Goal: Obtain resource: Download file/media

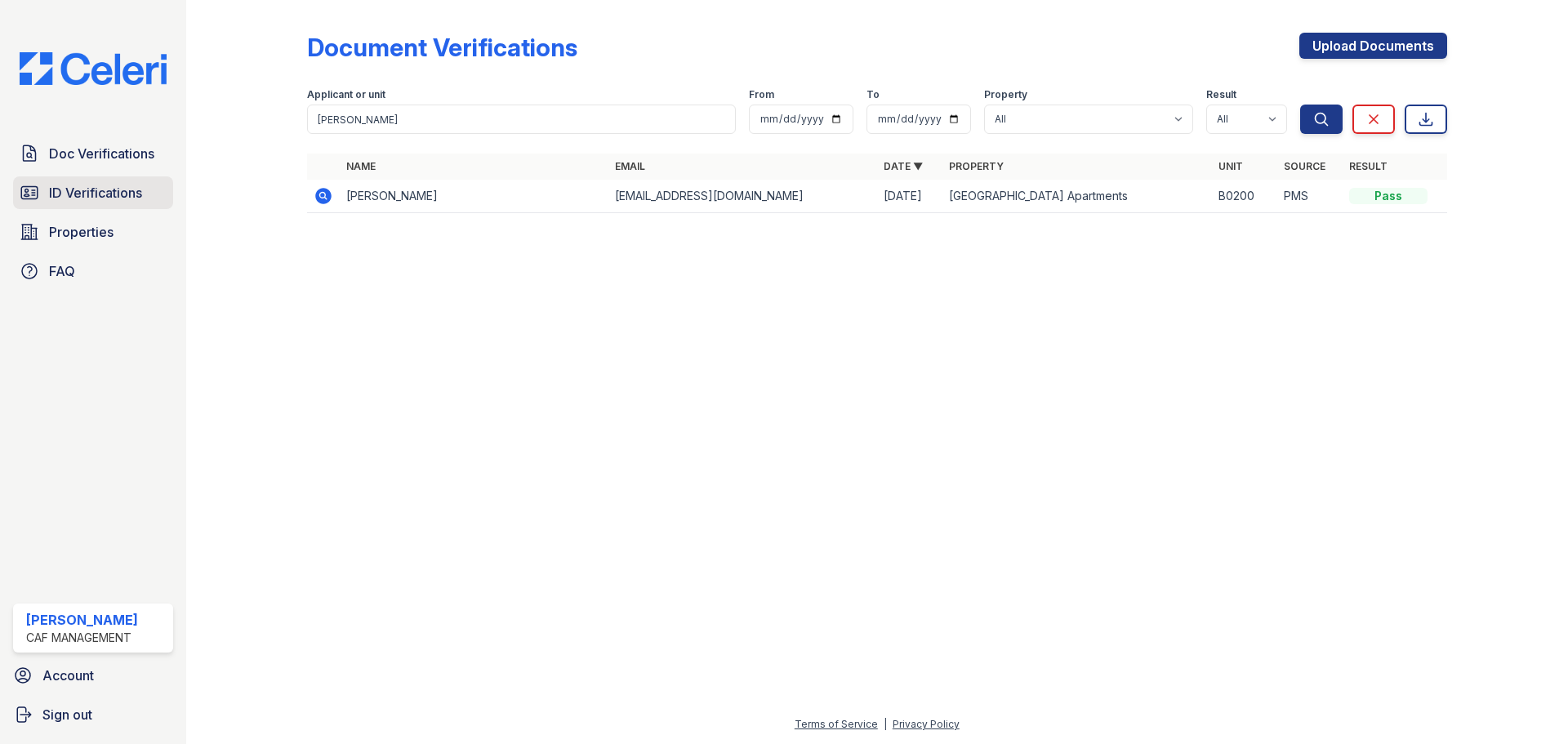
click at [22, 198] on icon at bounding box center [29, 193] width 16 height 12
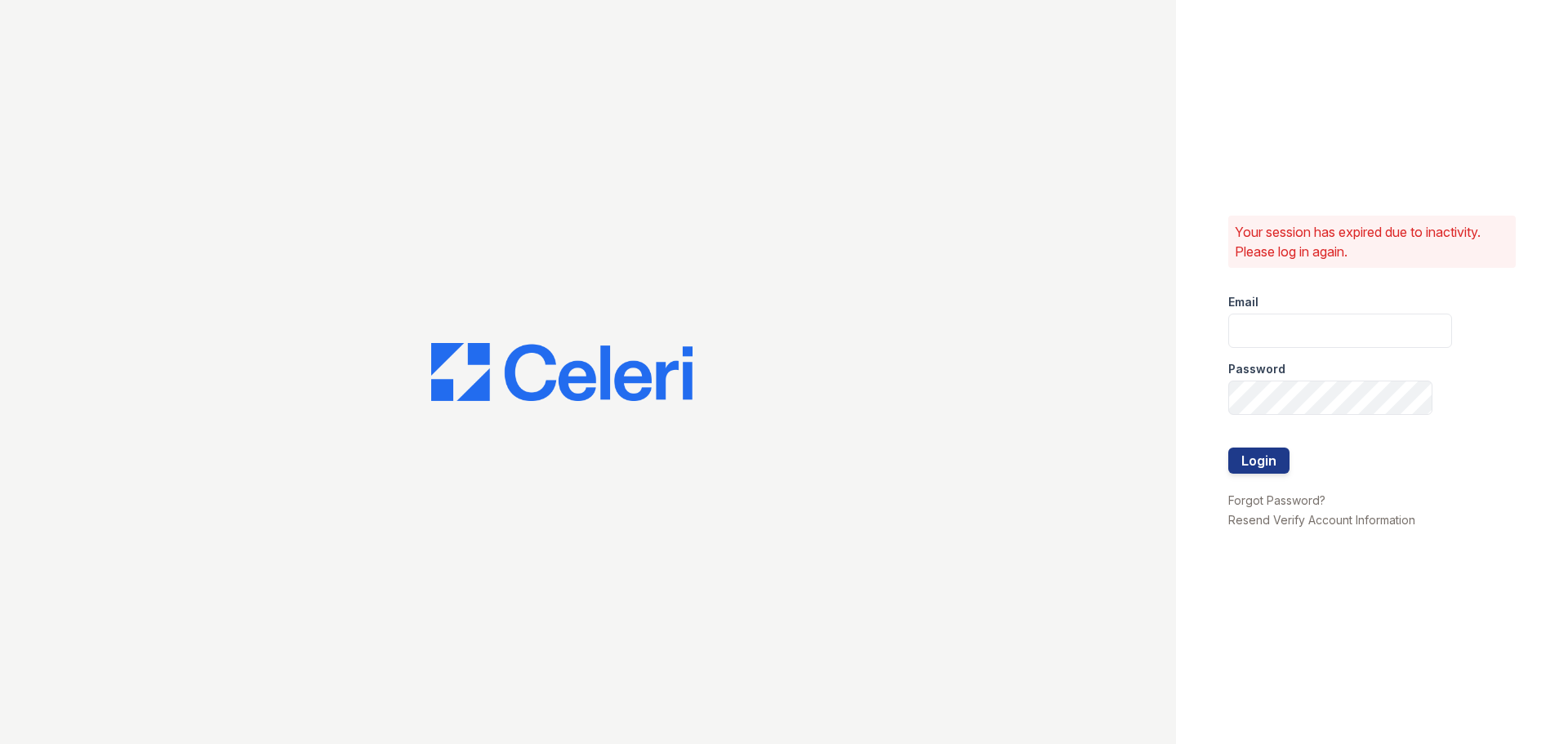
type input "pennstation3@cafmanagement.com"
click at [1267, 451] on button "Login" at bounding box center [1259, 460] width 61 height 26
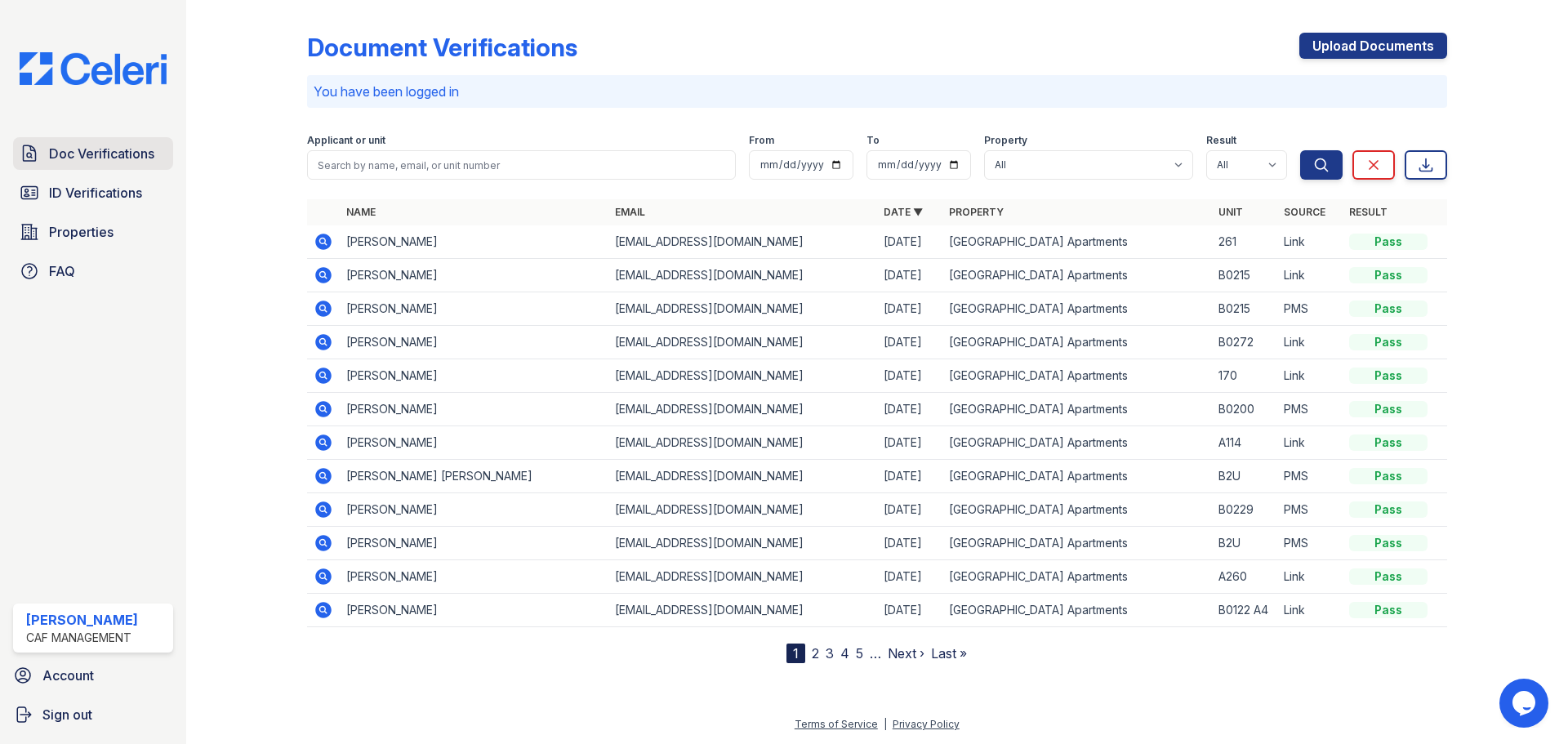
click at [111, 156] on span "Doc Verifications" at bounding box center [101, 154] width 105 height 20
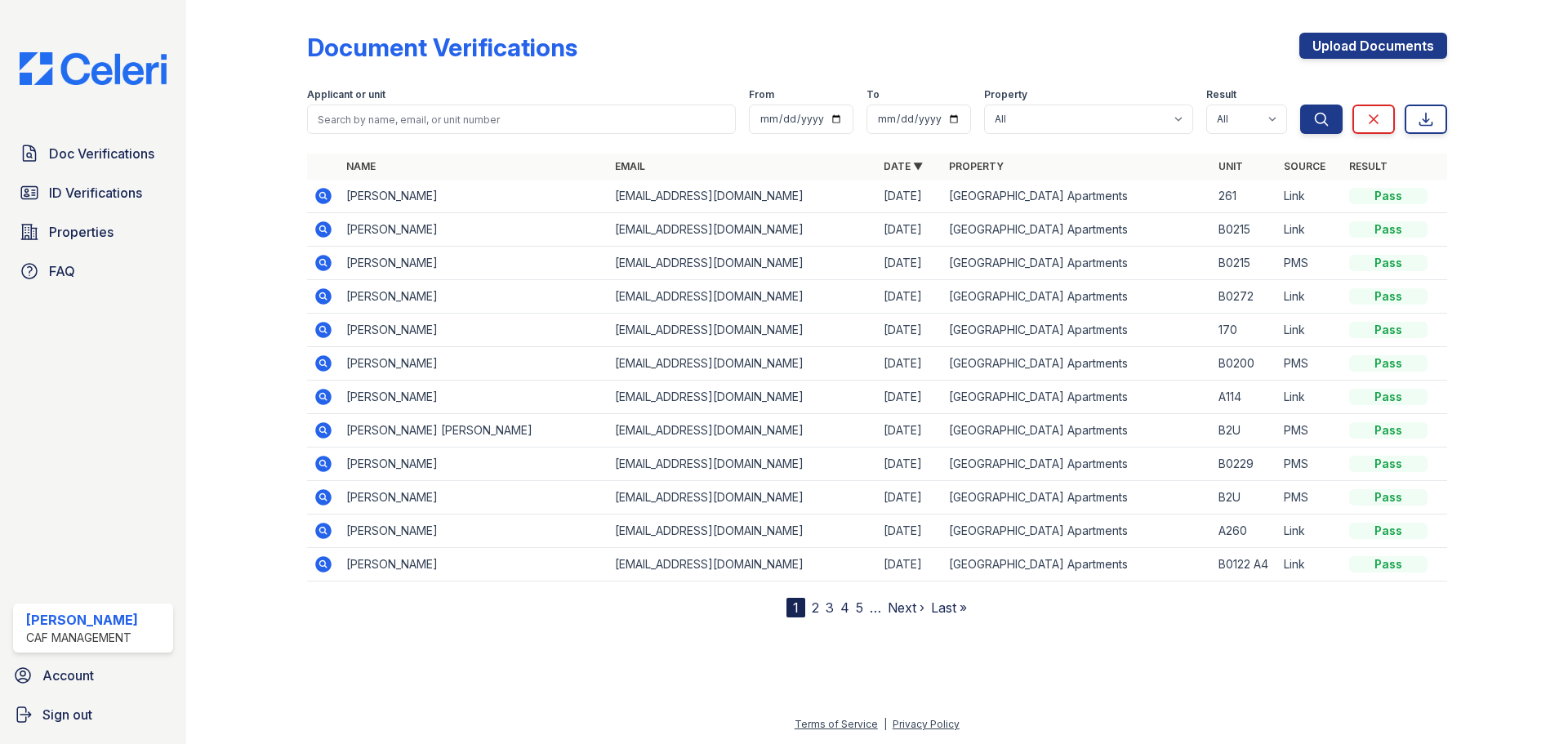
click at [314, 196] on icon at bounding box center [323, 196] width 20 height 20
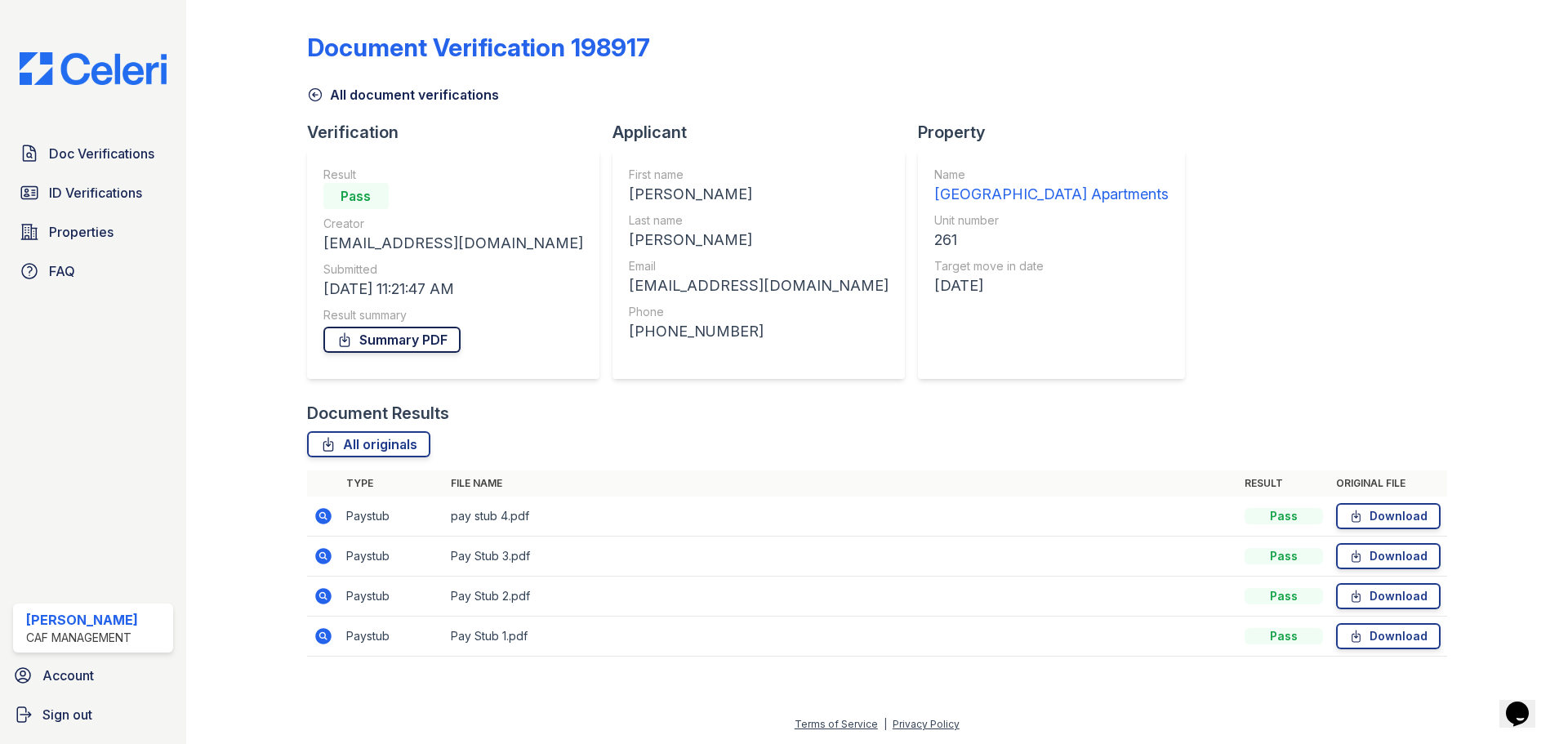
click at [370, 352] on link "Summary PDF" at bounding box center [392, 340] width 137 height 26
click at [143, 206] on link "ID Verifications" at bounding box center [93, 193] width 160 height 32
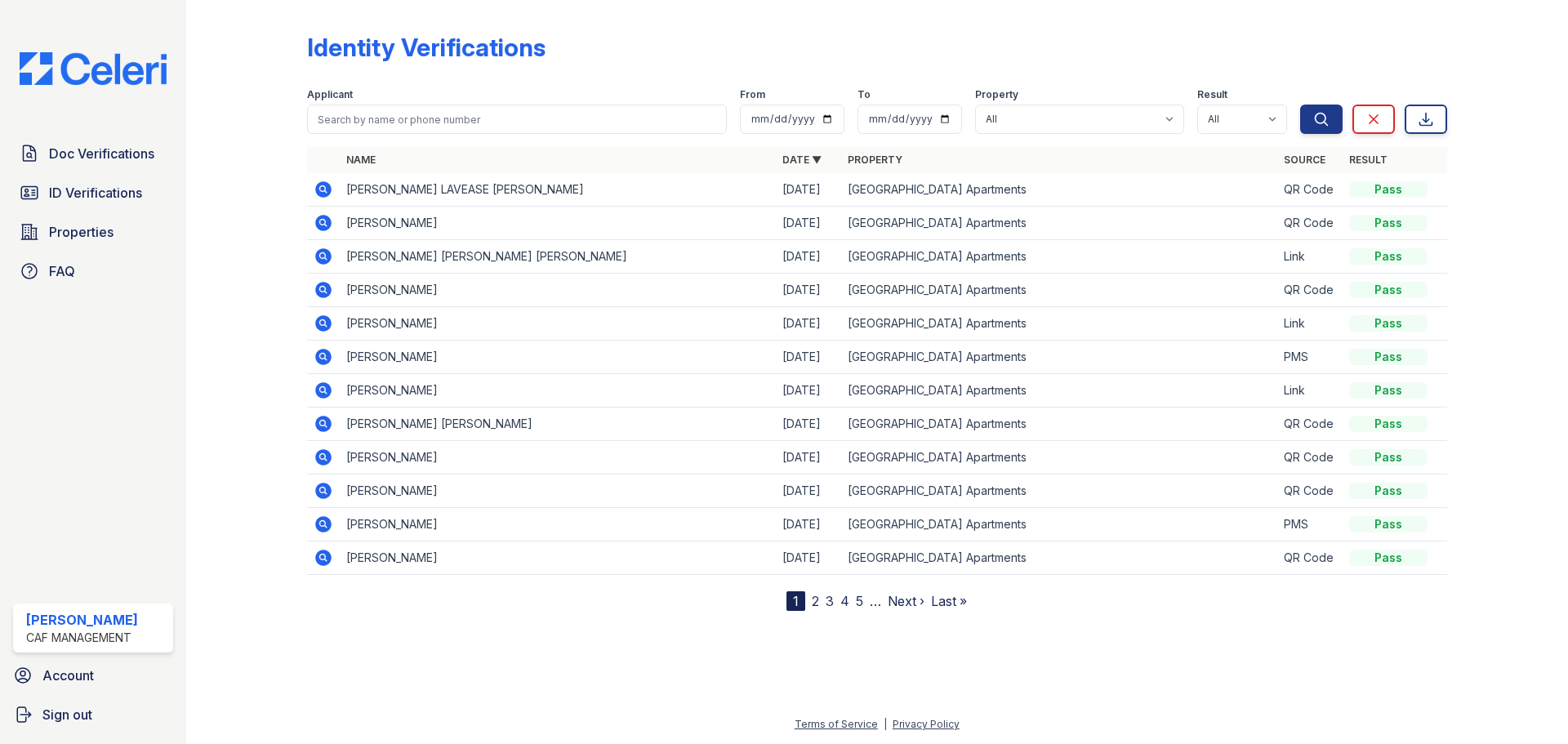
click at [324, 326] on icon at bounding box center [323, 323] width 16 height 16
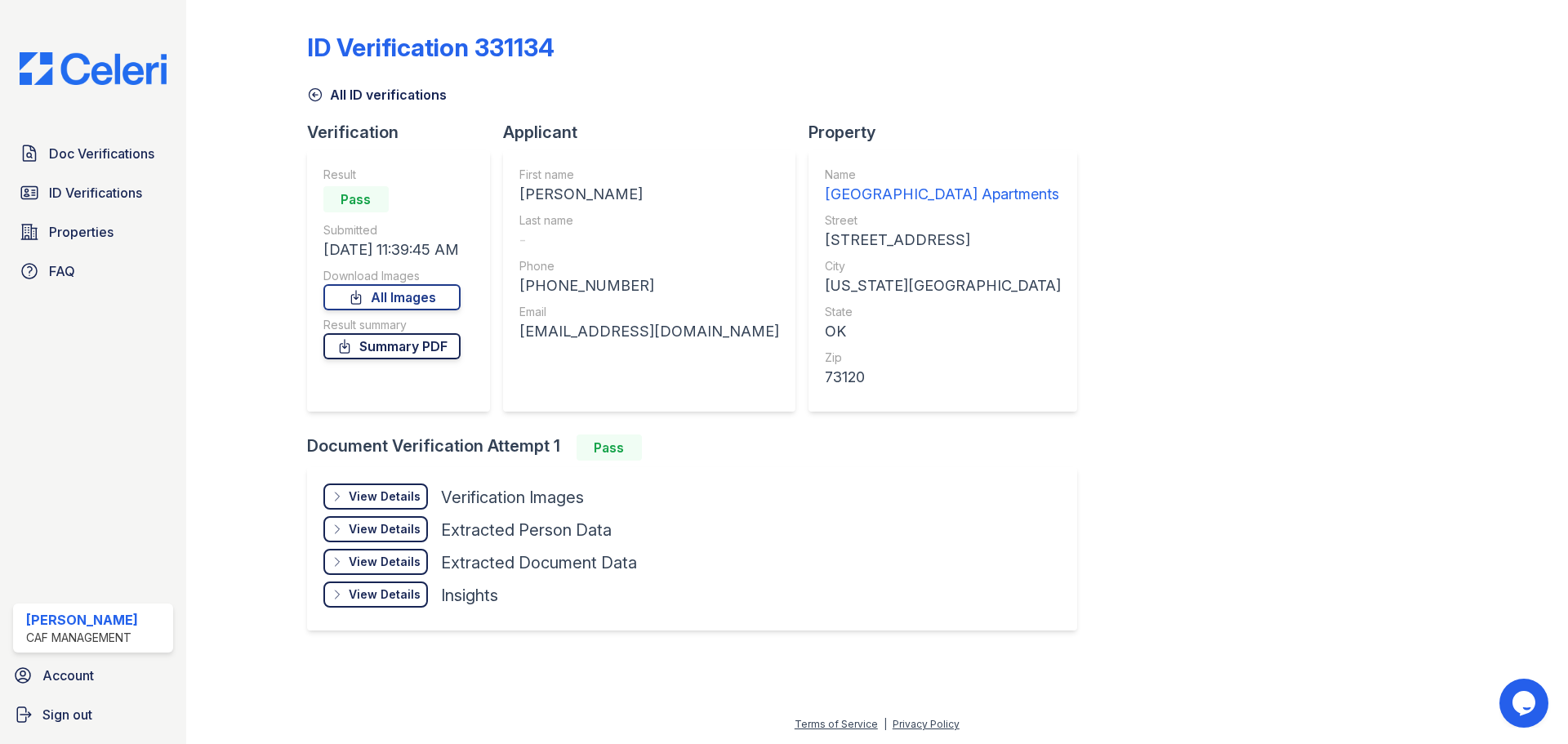
click at [431, 354] on link "Summary PDF" at bounding box center [392, 345] width 137 height 26
click at [395, 492] on div "View Details" at bounding box center [384, 496] width 72 height 16
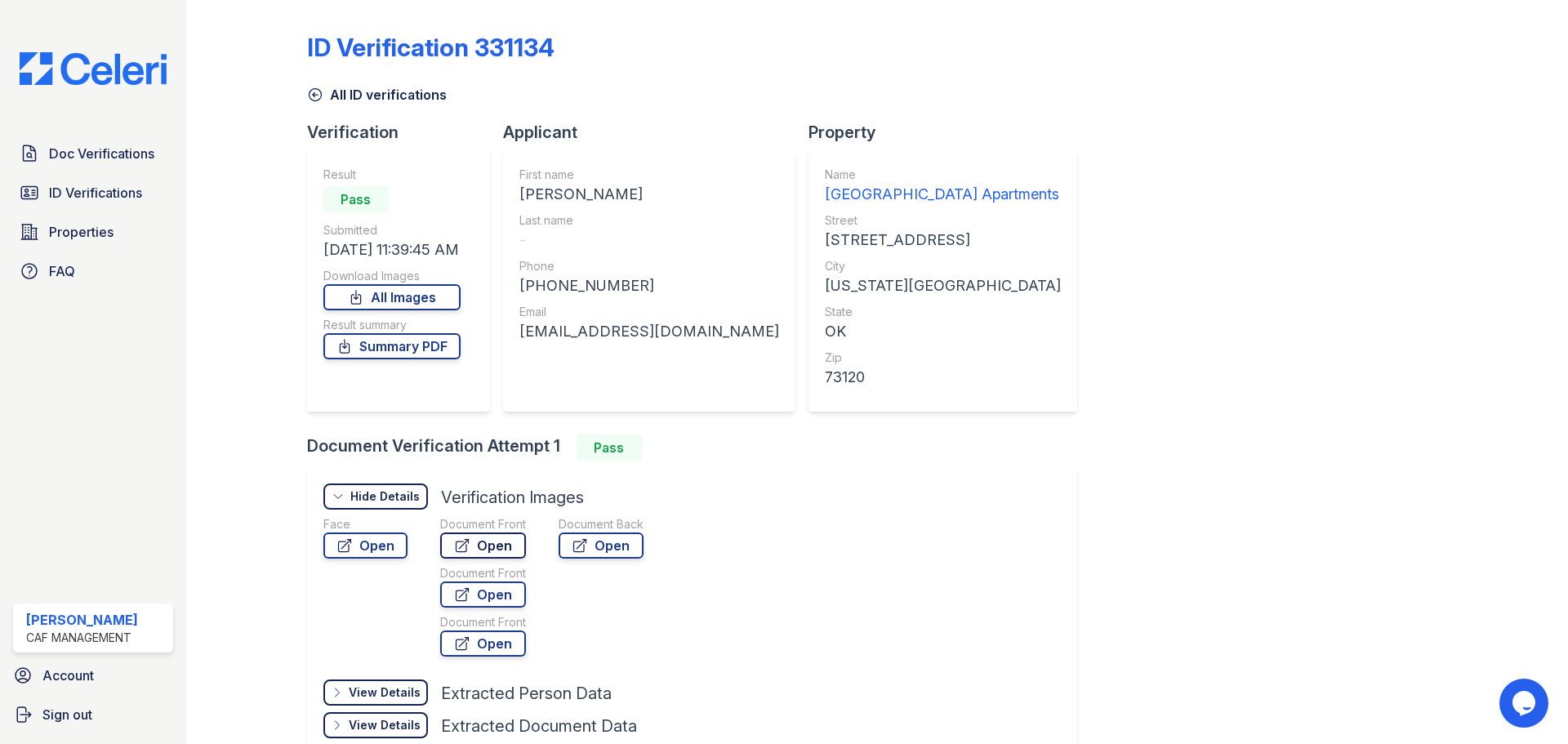
click at [494, 553] on link "Open" at bounding box center [484, 545] width 86 height 26
